Goal: Transaction & Acquisition: Obtain resource

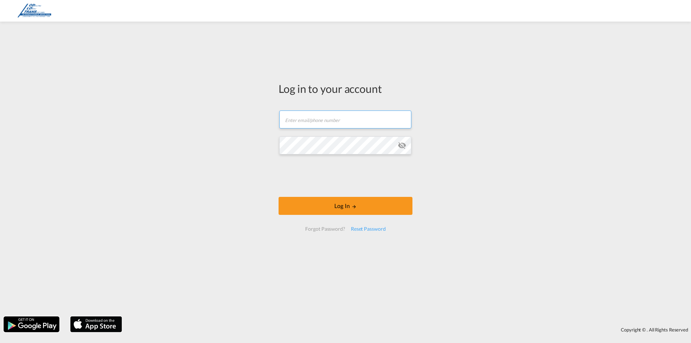
click at [367, 121] on input "text" at bounding box center [345, 120] width 132 height 18
type input "[EMAIL_ADDRESS][DOMAIN_NAME]"
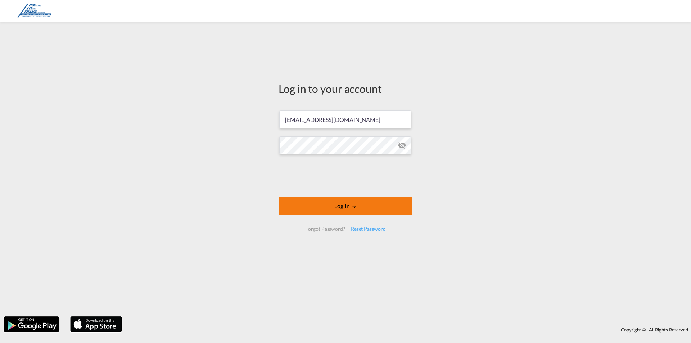
click at [353, 204] on md-icon "LOGIN" at bounding box center [354, 206] width 5 height 5
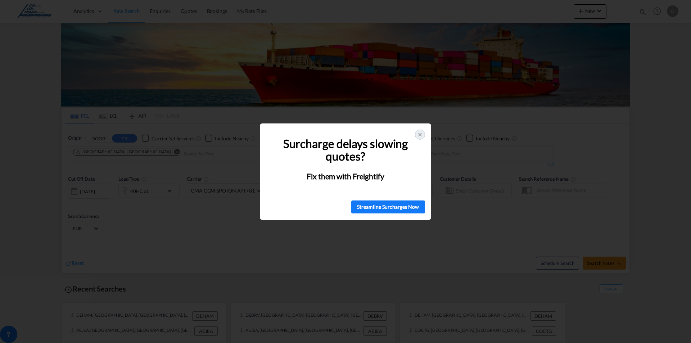
click at [420, 132] on icon at bounding box center [420, 135] width 6 height 6
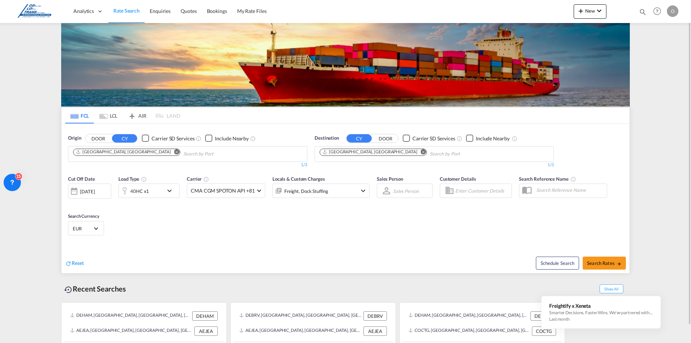
click at [174, 150] on md-icon "Remove" at bounding box center [176, 151] width 5 height 5
type input "g"
click at [95, 138] on button "DOOR" at bounding box center [98, 138] width 25 height 8
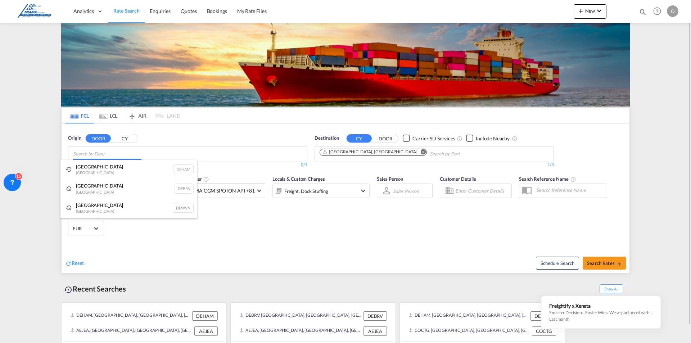
click at [102, 157] on body "Analytics Dashboard Rate Search Enquiries Quotes Bookings" at bounding box center [345, 171] width 691 height 343
drag, startPoint x: 109, startPoint y: 154, endPoint x: 46, endPoint y: 161, distance: 63.0
type input "bremerhav"
click at [125, 138] on button "CY" at bounding box center [124, 138] width 25 height 8
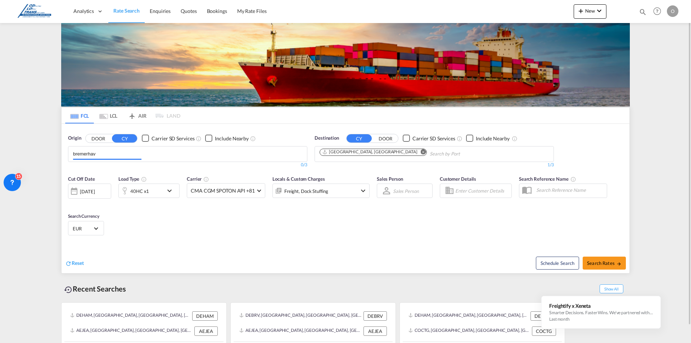
click at [122, 155] on input "bremerhav" at bounding box center [107, 154] width 68 height 12
click at [116, 172] on div "Bremerhav en [GEOGRAPHIC_DATA] DEBRV" at bounding box center [128, 171] width 137 height 22
click at [421, 151] on md-icon "Remove" at bounding box center [423, 151] width 5 height 5
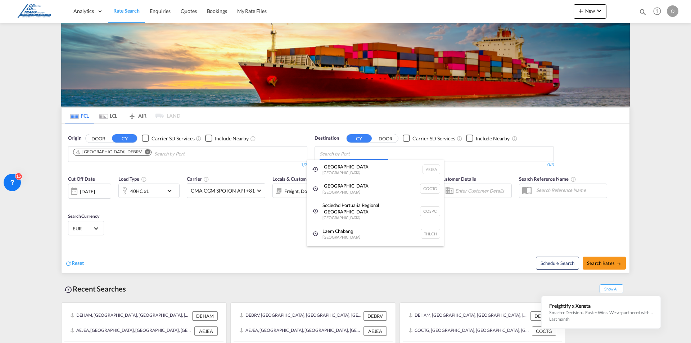
click at [363, 152] on body "Analytics Dashboard Rate Search Enquiries Quotes Bookings" at bounding box center [345, 171] width 691 height 343
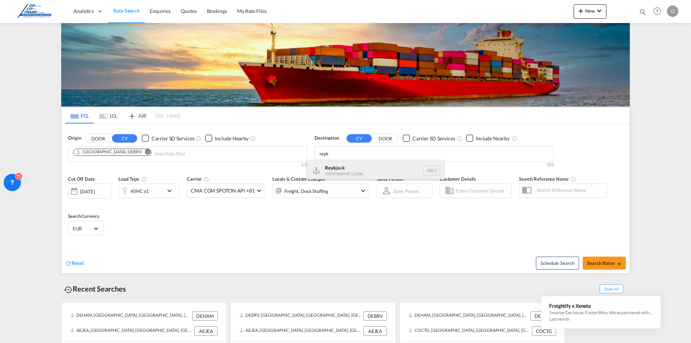
type input "reyk"
click at [348, 166] on div "Reyk javik [GEOGRAPHIC_DATA] [GEOGRAPHIC_DATA]" at bounding box center [375, 171] width 137 height 22
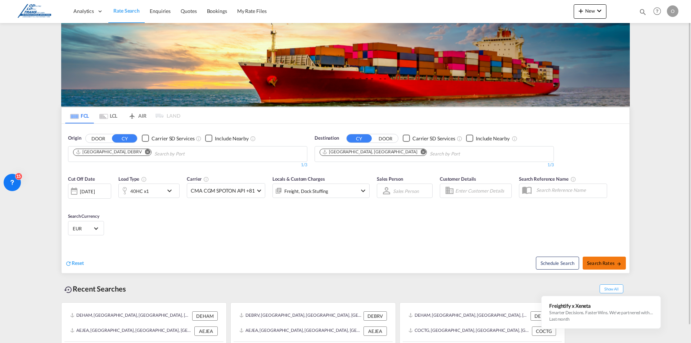
click at [594, 263] on span "Search Rates" at bounding box center [604, 263] width 35 height 6
type input "DEBRV to [GEOGRAPHIC_DATA] / [DATE]"
